Goal: Transaction & Acquisition: Obtain resource

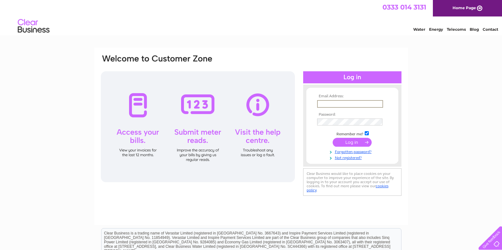
click at [330, 103] on input "text" at bounding box center [350, 104] width 66 height 8
type input "[EMAIL_ADDRESS][DOMAIN_NAME]"
click at [354, 142] on input "submit" at bounding box center [352, 142] width 39 height 9
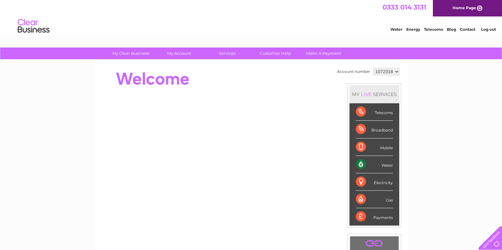
click at [362, 164] on div "Water" at bounding box center [374, 164] width 37 height 17
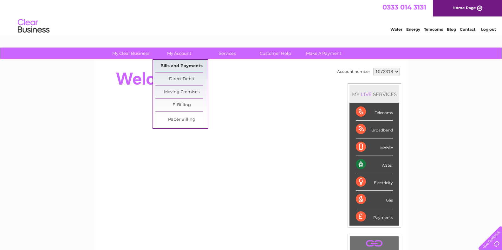
click at [182, 63] on link "Bills and Payments" at bounding box center [181, 66] width 52 height 13
click at [179, 65] on link "Bills and Payments" at bounding box center [181, 66] width 52 height 13
click at [175, 68] on link "Bills and Payments" at bounding box center [181, 66] width 52 height 13
click at [180, 54] on link "My Account" at bounding box center [179, 54] width 52 height 12
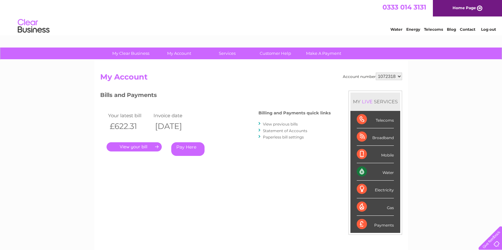
click at [134, 146] on link "." at bounding box center [134, 146] width 55 height 9
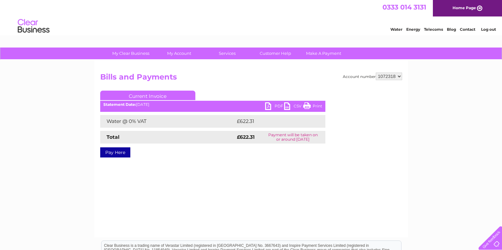
click at [269, 106] on link "PDF" at bounding box center [274, 106] width 19 height 9
